Goal: Task Accomplishment & Management: Use online tool/utility

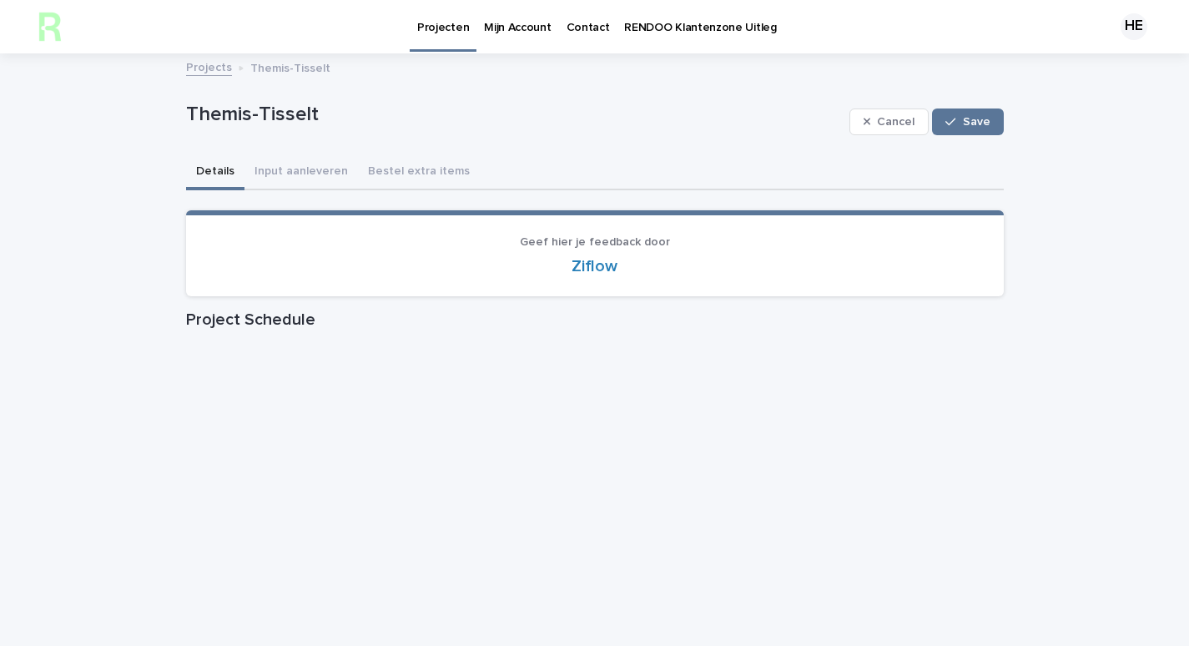
click at [191, 64] on link "Projects" at bounding box center [209, 66] width 46 height 19
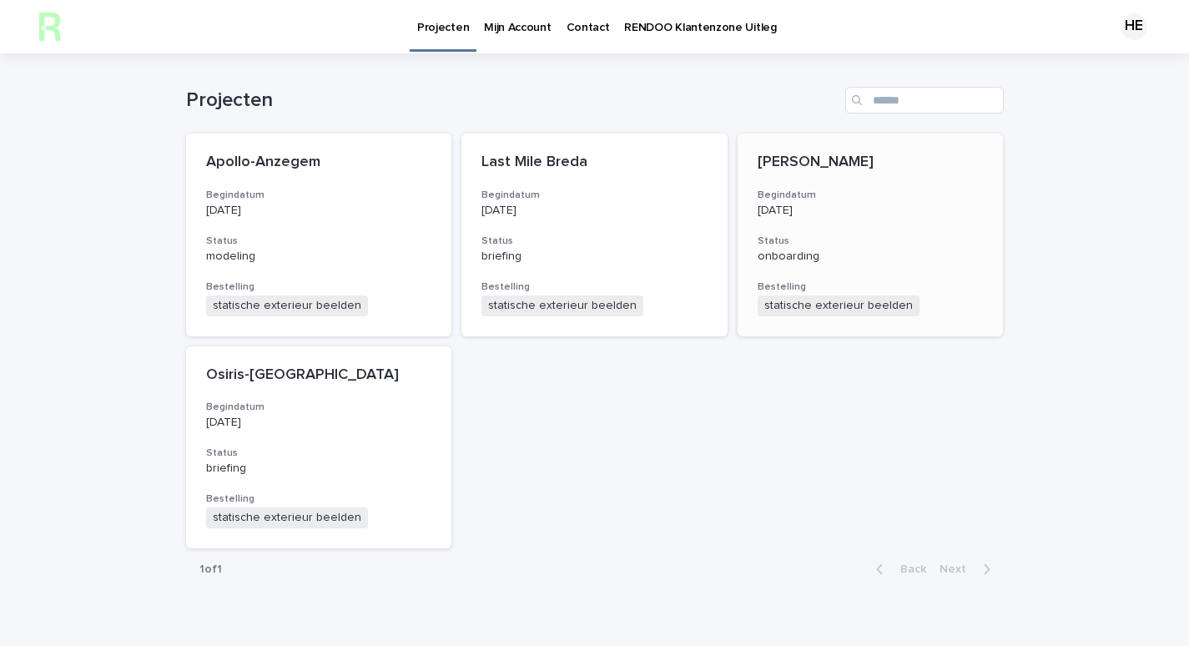
click at [843, 241] on h3 "Status" at bounding box center [871, 240] width 226 height 13
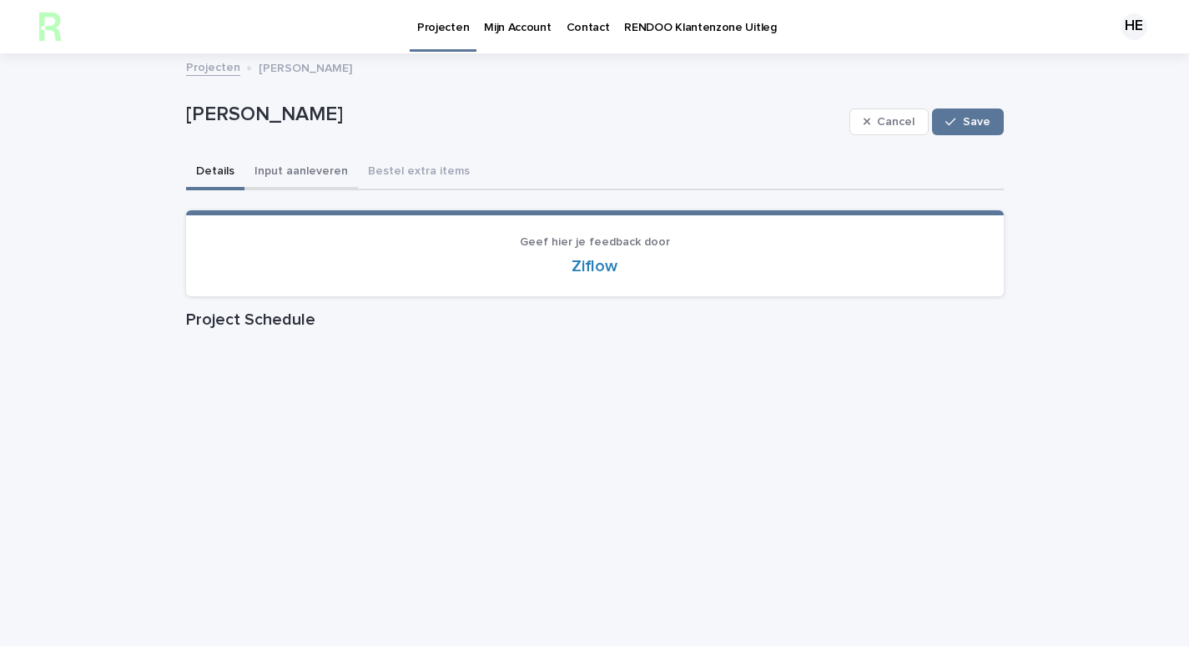
click at [285, 170] on button "Input aanleveren" at bounding box center [301, 172] width 113 height 35
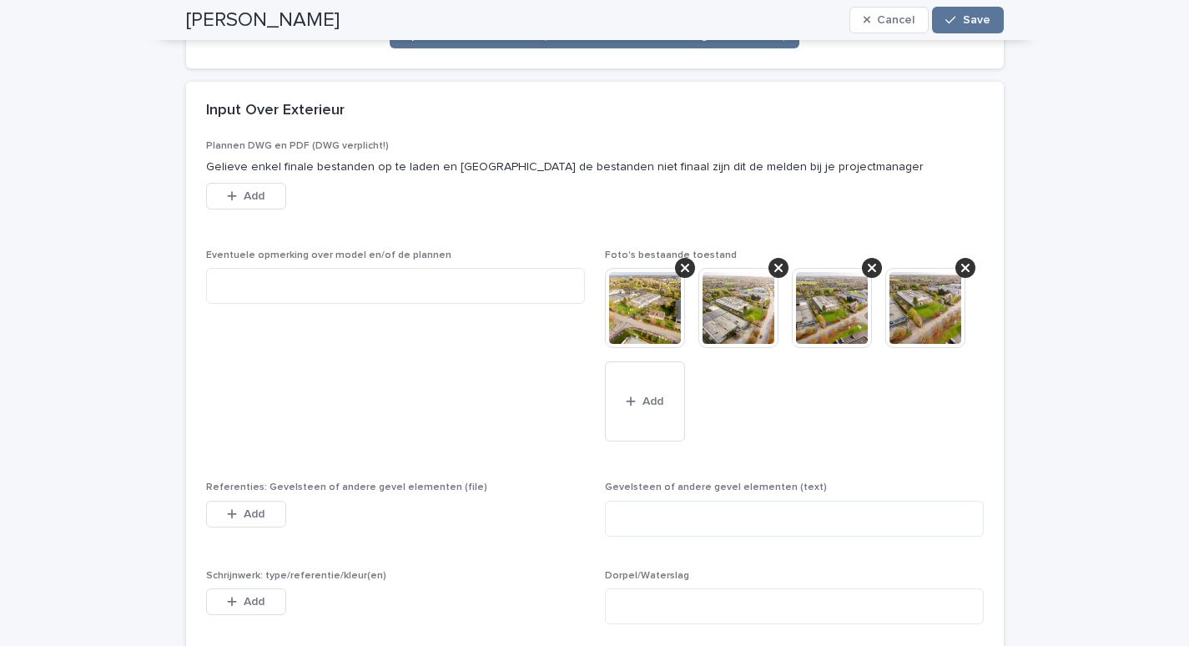
scroll to position [759, 0]
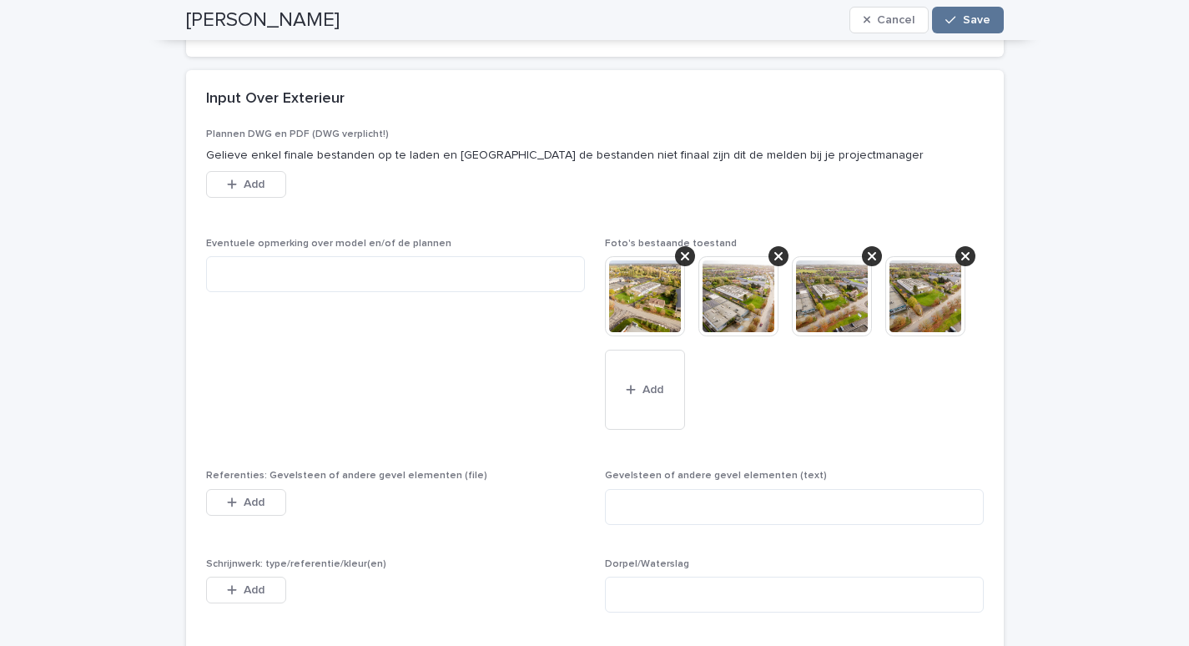
click at [659, 285] on img at bounding box center [645, 296] width 80 height 80
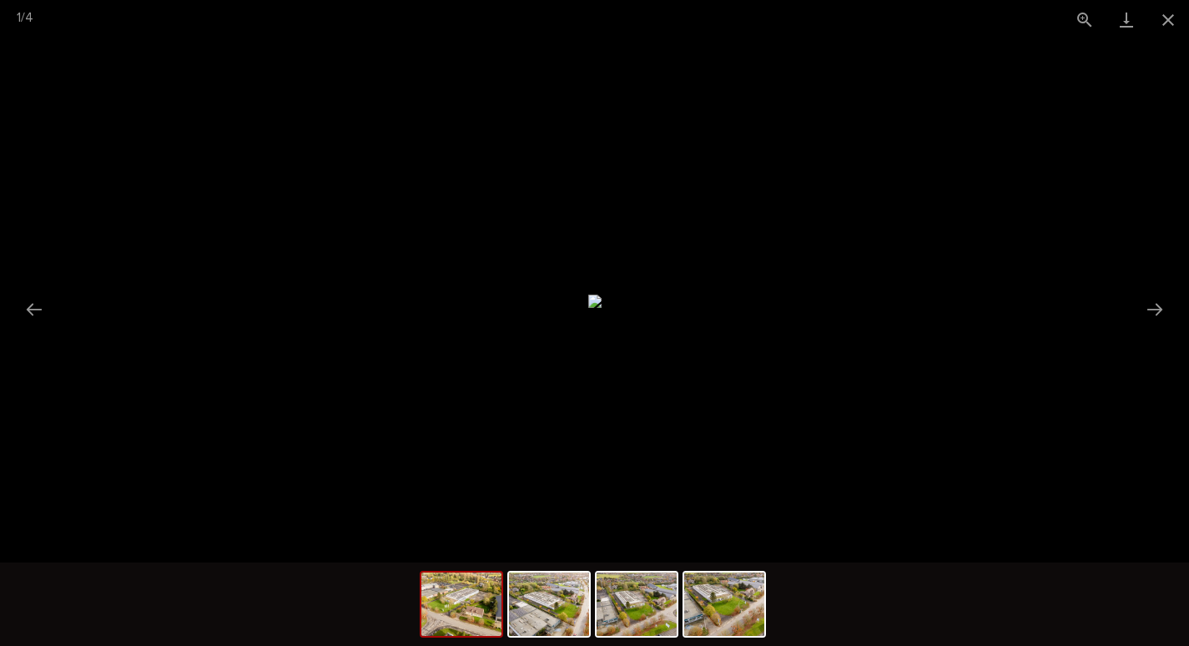
scroll to position [0, 0]
click at [602, 295] on img at bounding box center [594, 301] width 13 height 13
click at [537, 614] on img at bounding box center [549, 603] width 80 height 63
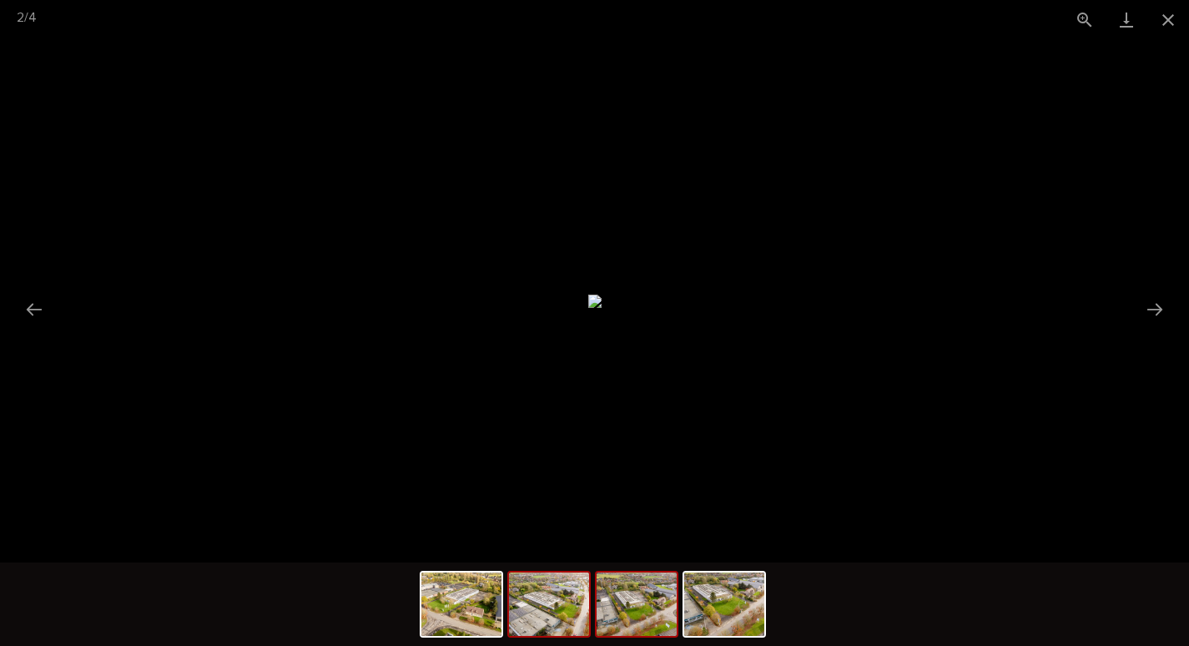
click at [599, 618] on img at bounding box center [637, 603] width 80 height 63
click at [690, 625] on img at bounding box center [724, 603] width 80 height 63
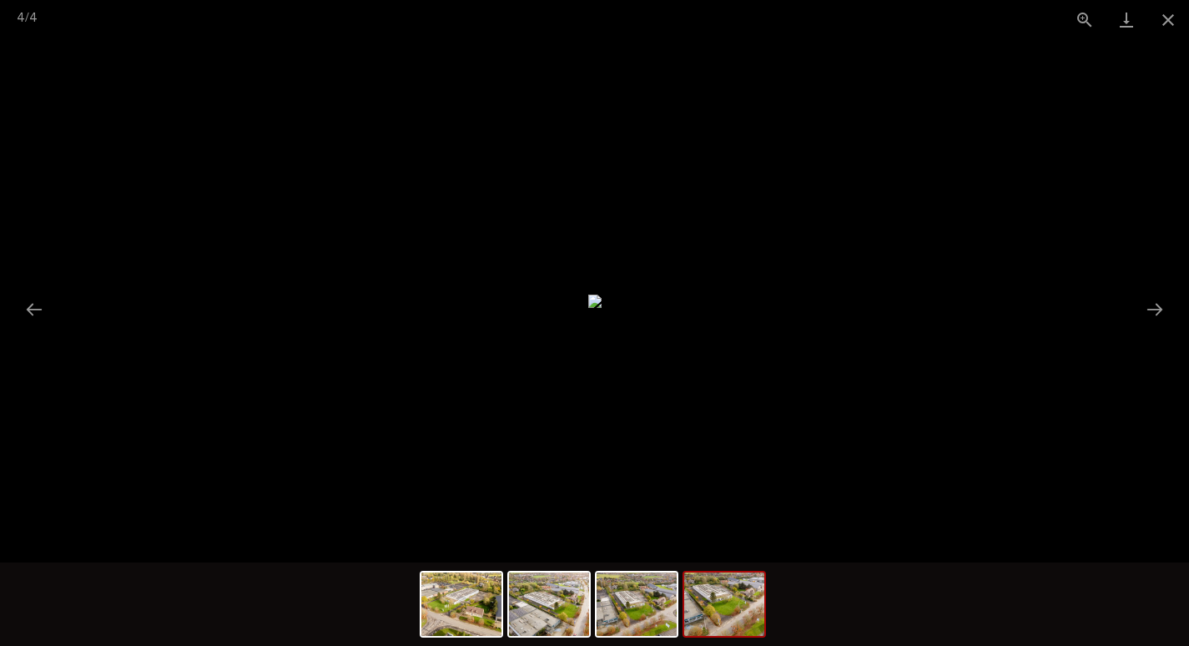
click at [709, 620] on img at bounding box center [724, 603] width 80 height 63
click at [724, 623] on img at bounding box center [724, 603] width 80 height 63
click at [480, 623] on img at bounding box center [461, 603] width 80 height 63
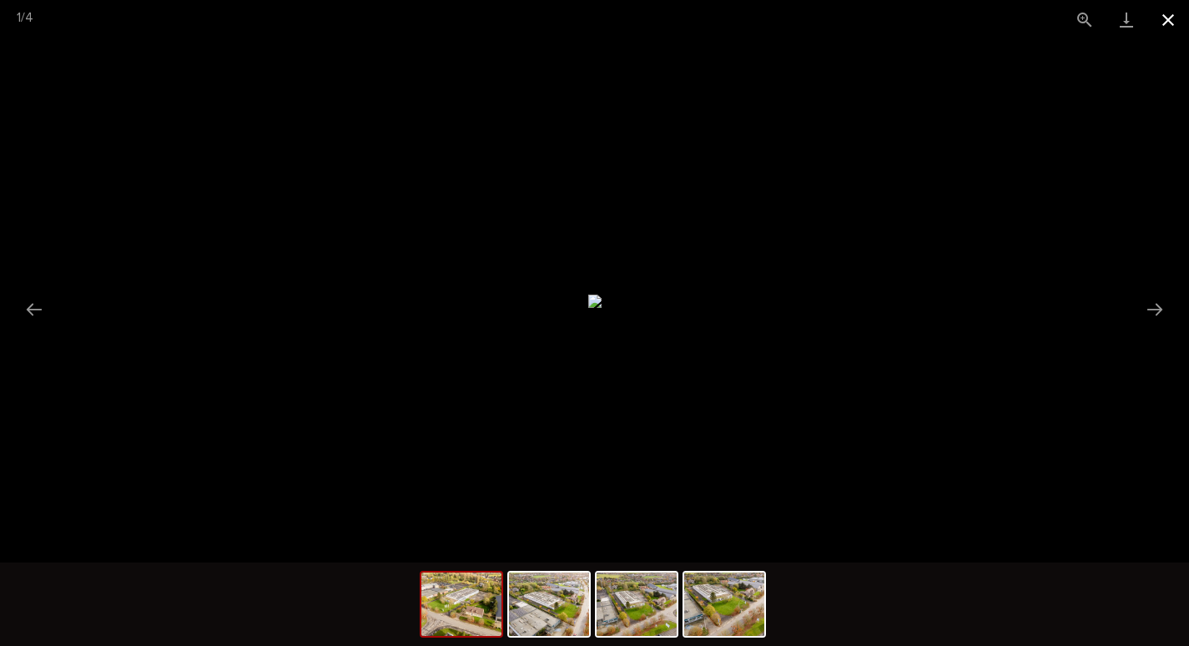
click at [1169, 20] on button "Close gallery" at bounding box center [1168, 19] width 42 height 39
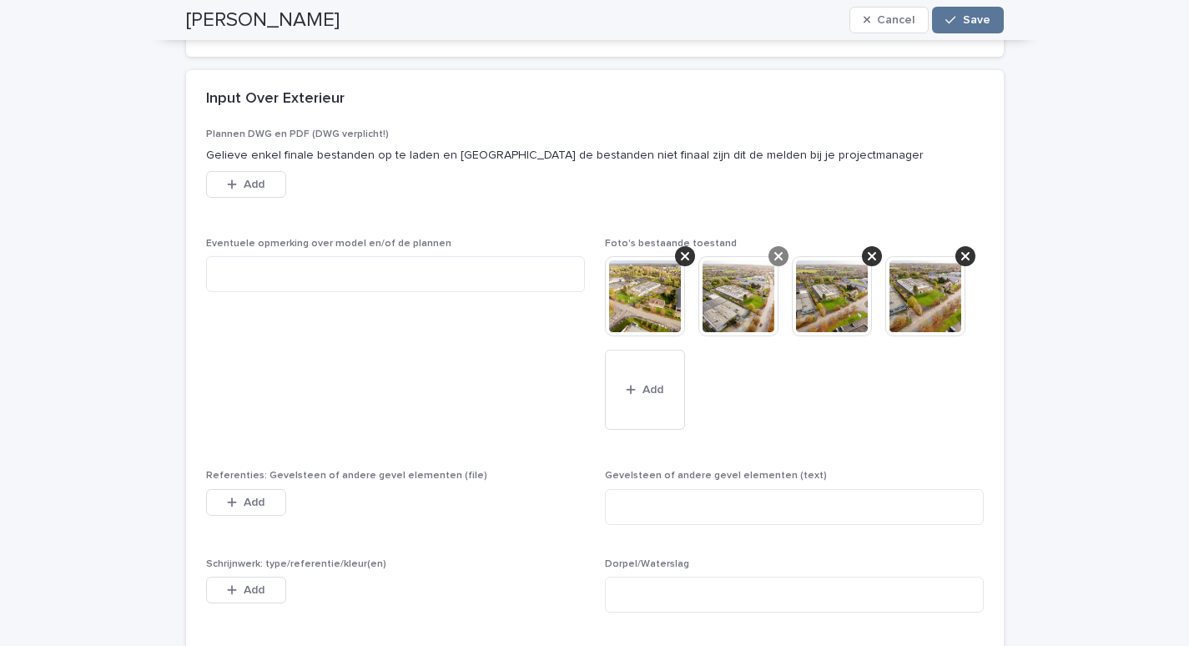
click at [774, 255] on icon at bounding box center [778, 256] width 8 height 8
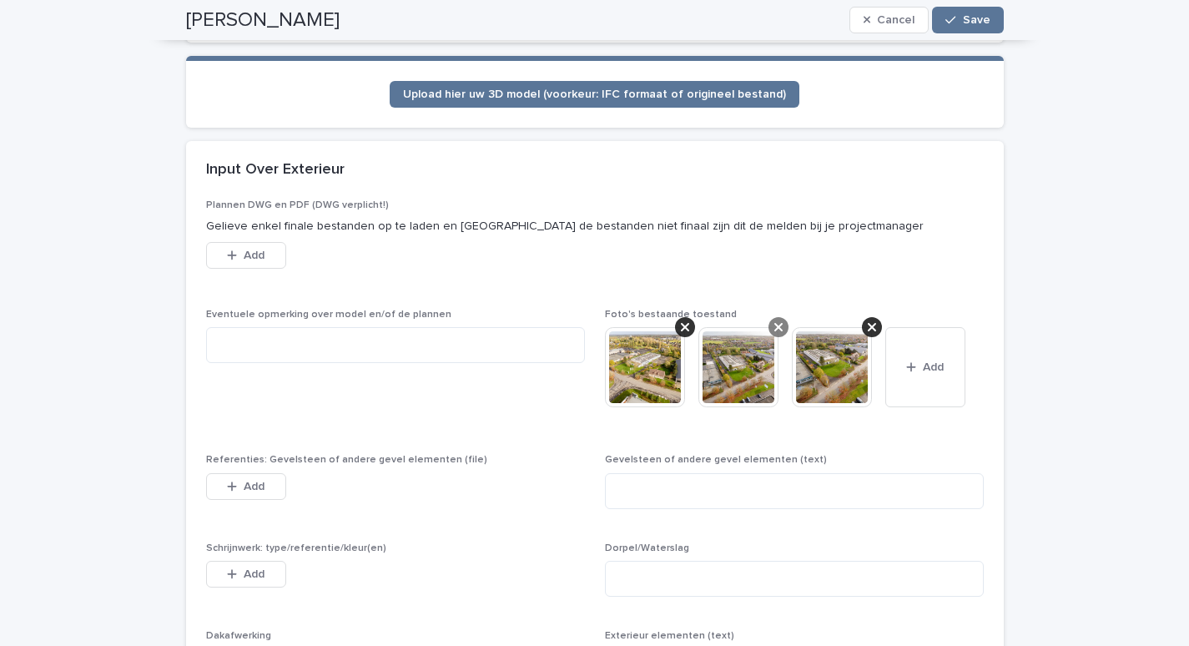
click at [774, 325] on icon at bounding box center [778, 327] width 8 height 8
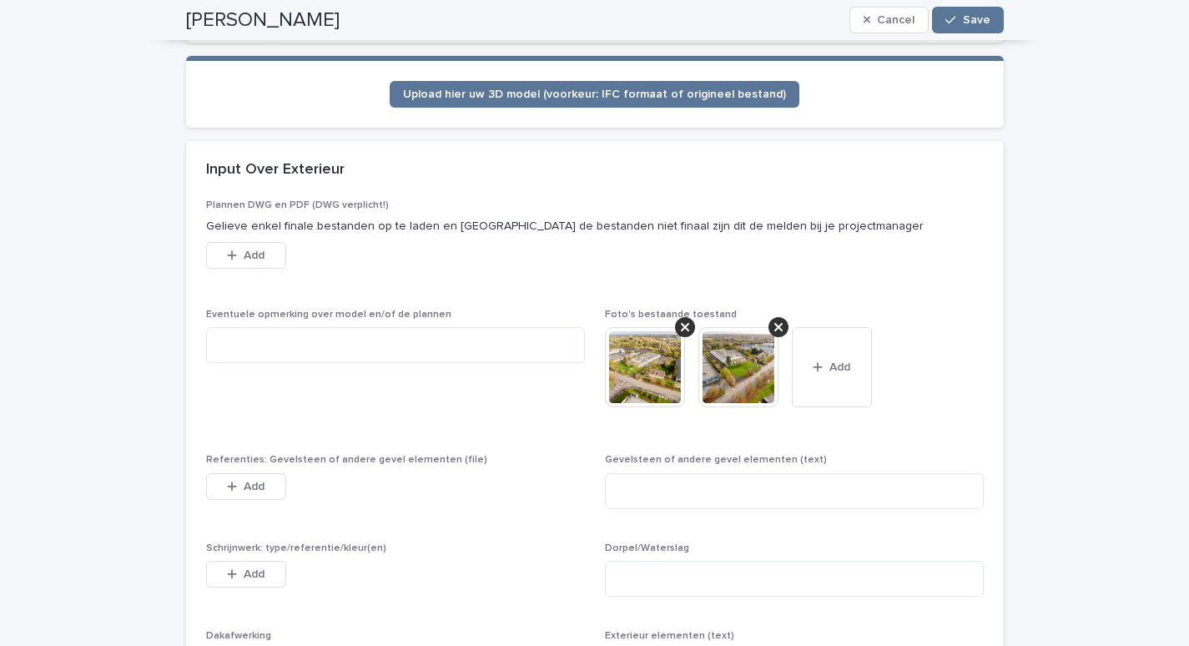
click at [774, 325] on icon at bounding box center [778, 327] width 8 height 8
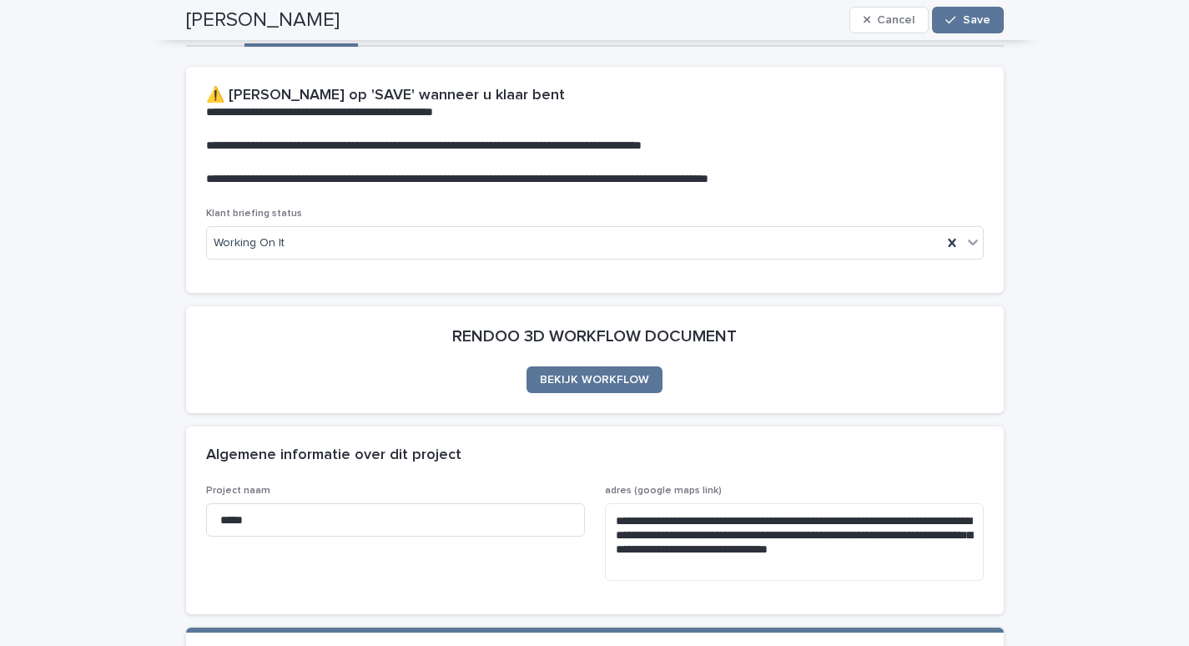
scroll to position [0, 0]
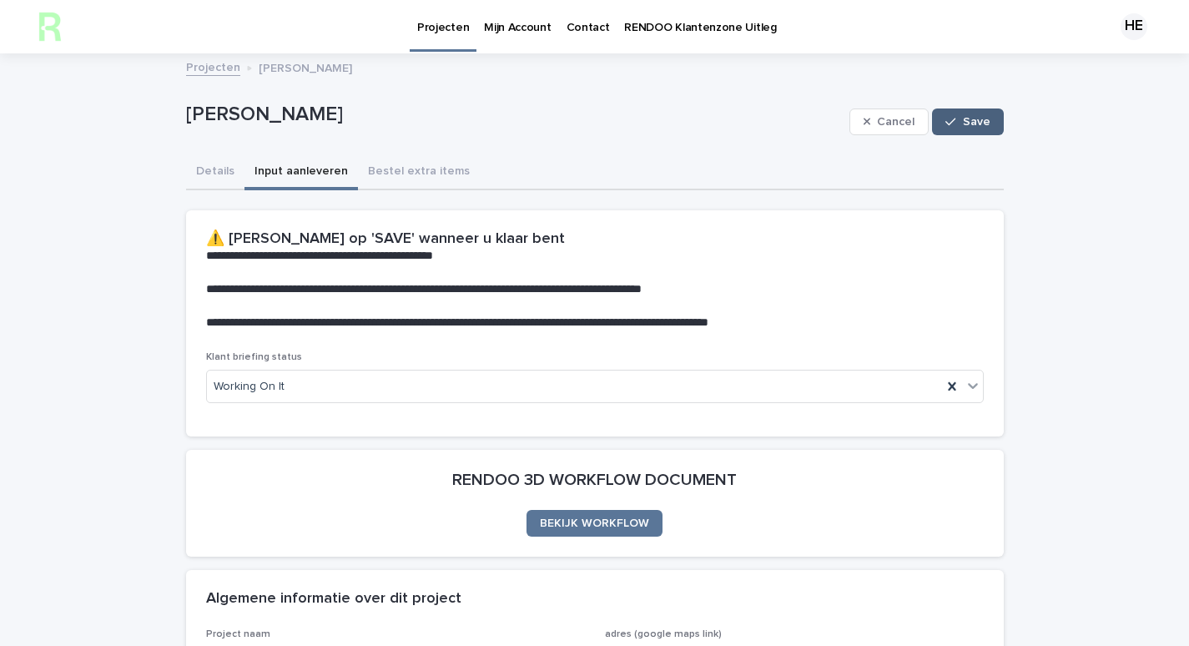
click at [963, 123] on span "Save" at bounding box center [977, 122] width 28 height 12
